Goal: Information Seeking & Learning: Understand process/instructions

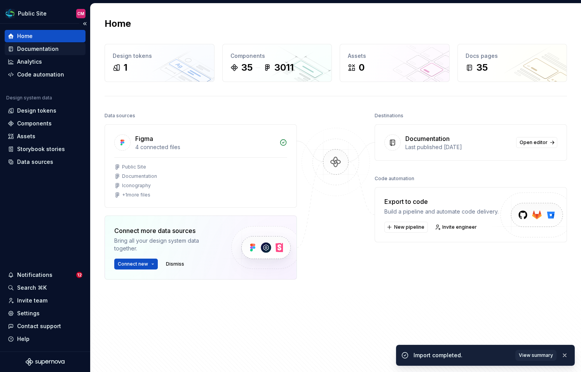
click at [32, 45] on div "Documentation" at bounding box center [38, 49] width 42 height 8
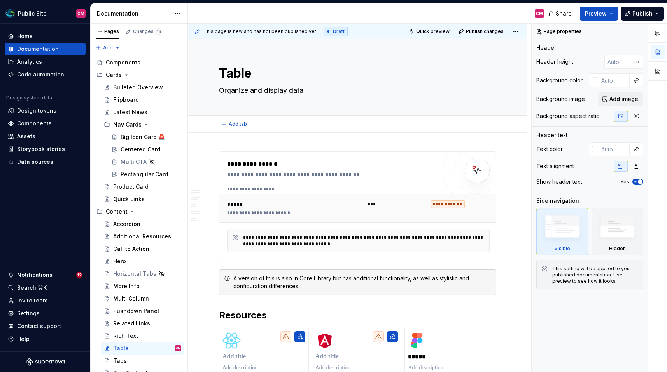
type textarea "*"
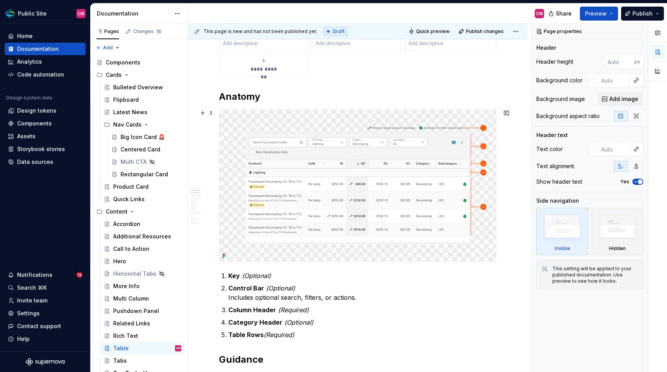
scroll to position [333, 0]
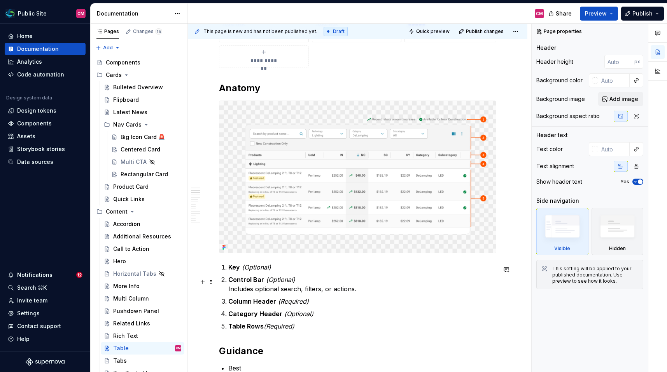
click at [295, 282] on p "Control Bar (Optional) Includes optional search, filters, or actions." at bounding box center [362, 284] width 268 height 19
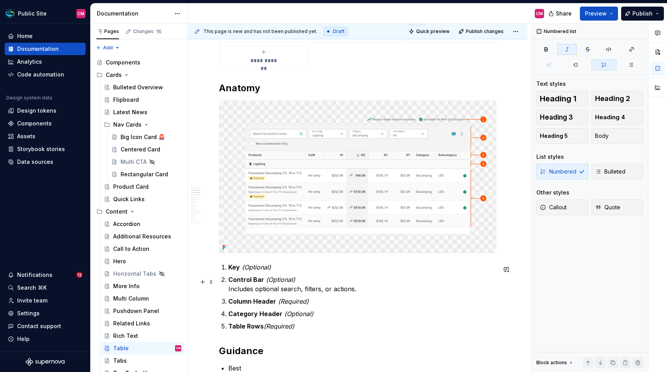
drag, startPoint x: 297, startPoint y: 280, endPoint x: 292, endPoint y: 280, distance: 5.4
click at [292, 280] on p "Control Bar (Optional) Includes optional search, filters, or actions." at bounding box center [362, 284] width 268 height 19
click at [278, 280] on em "(Optional)" at bounding box center [280, 280] width 29 height 8
click at [302, 301] on em "(Required)" at bounding box center [293, 302] width 31 height 8
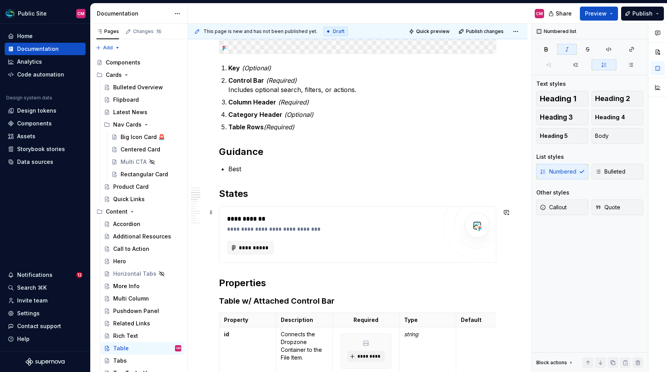
scroll to position [559, 0]
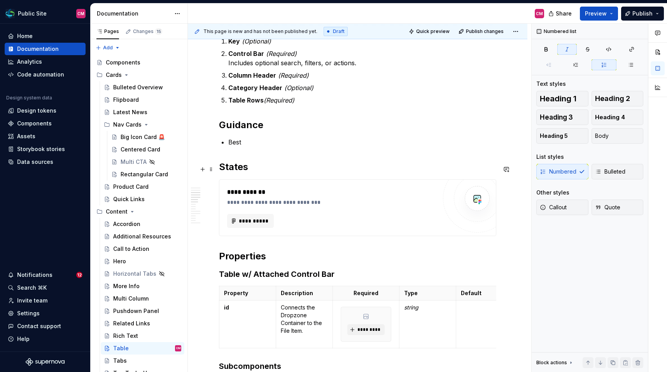
click at [315, 168] on h2 "States" at bounding box center [357, 167] width 277 height 12
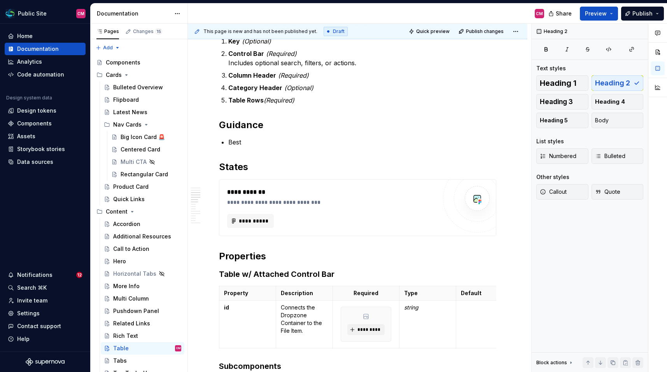
type textarea "*"
